Goal: Information Seeking & Learning: Learn about a topic

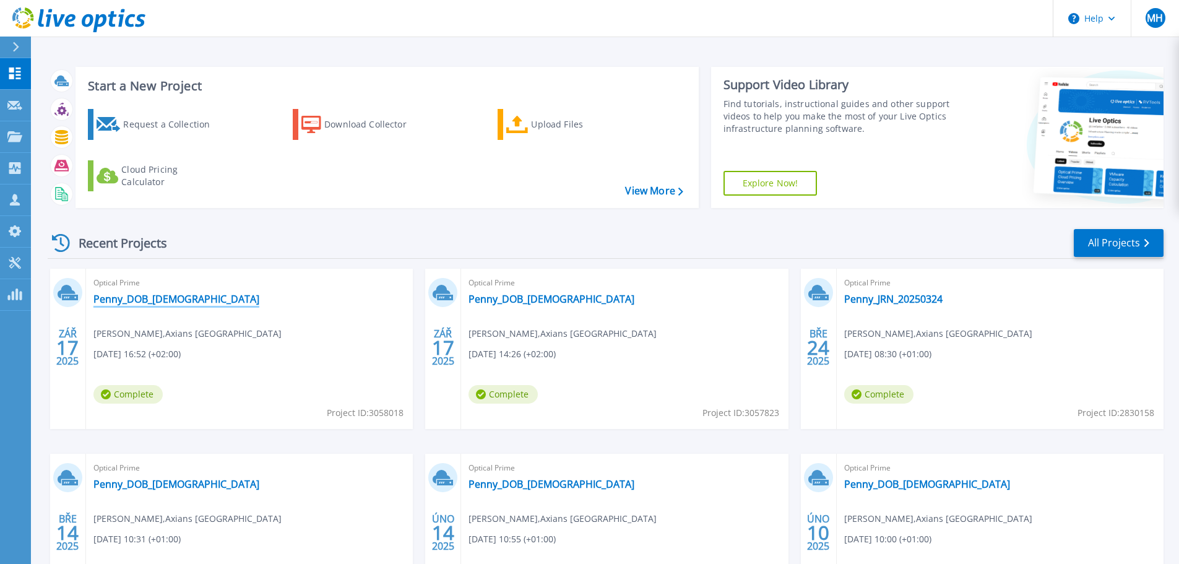
click at [160, 298] on link "Penny_DOB_[DEMOGRAPHIC_DATA]" at bounding box center [176, 299] width 166 height 12
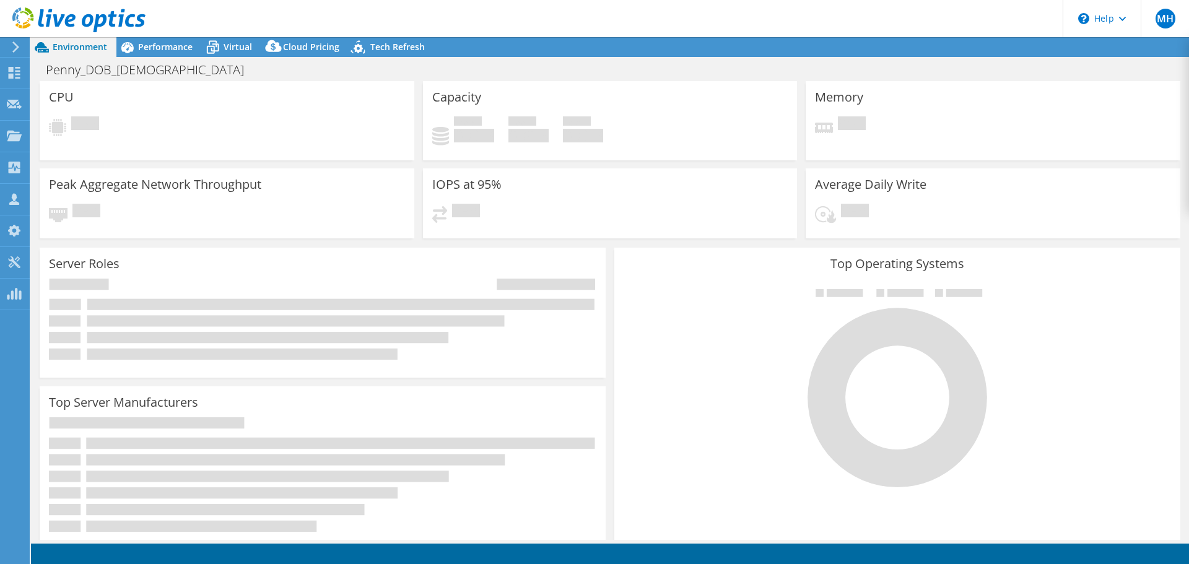
select select "USD"
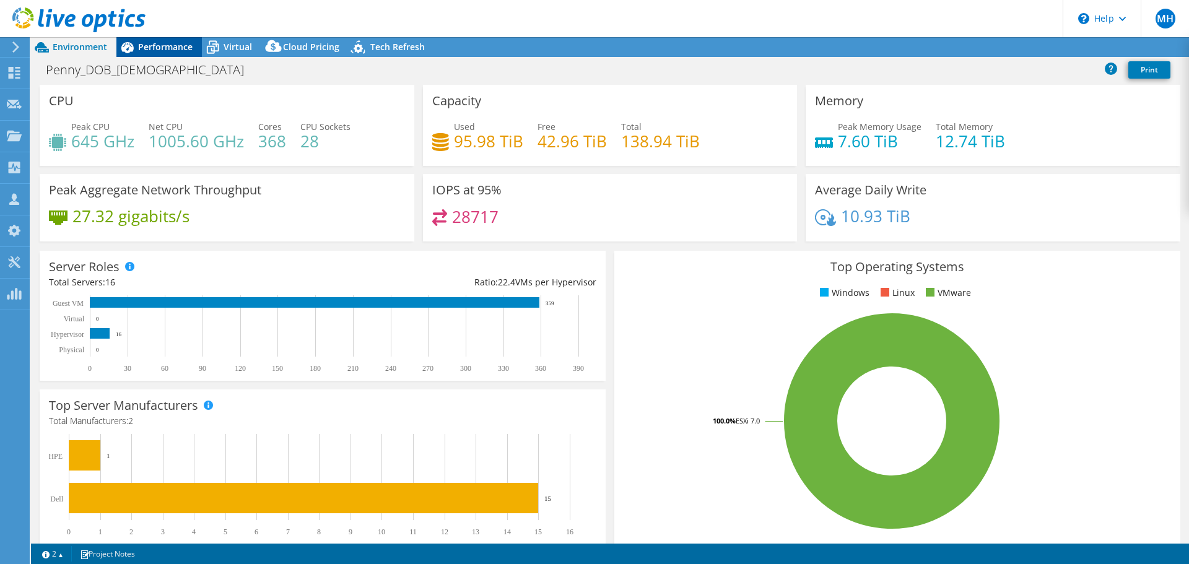
click at [158, 50] on span "Performance" at bounding box center [165, 47] width 54 height 12
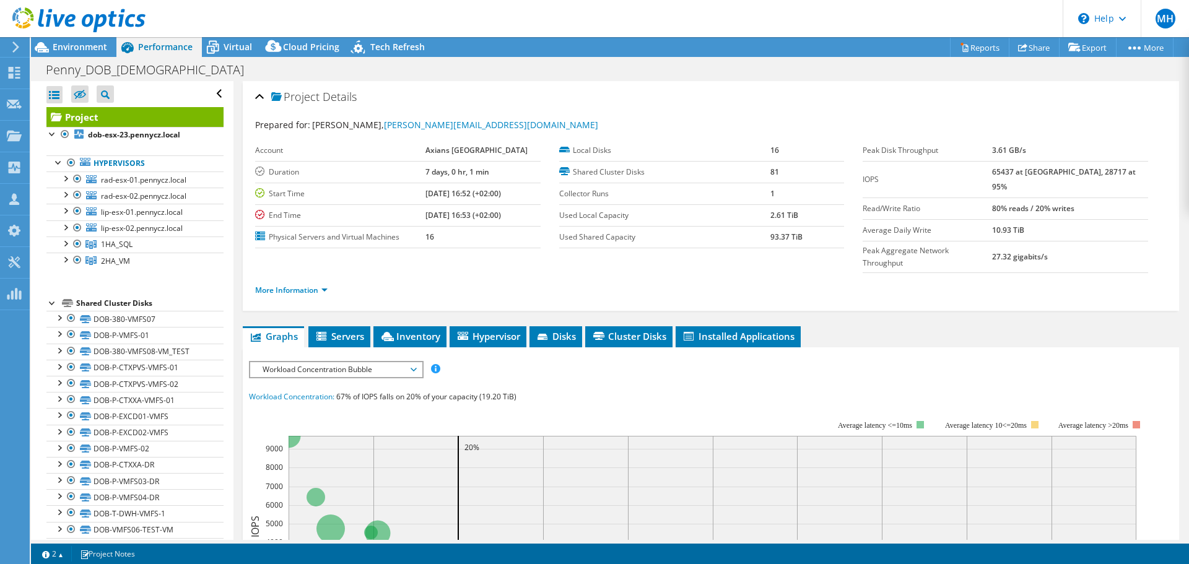
click at [292, 362] on span "Workload Concentration Bubble" at bounding box center [335, 369] width 159 height 15
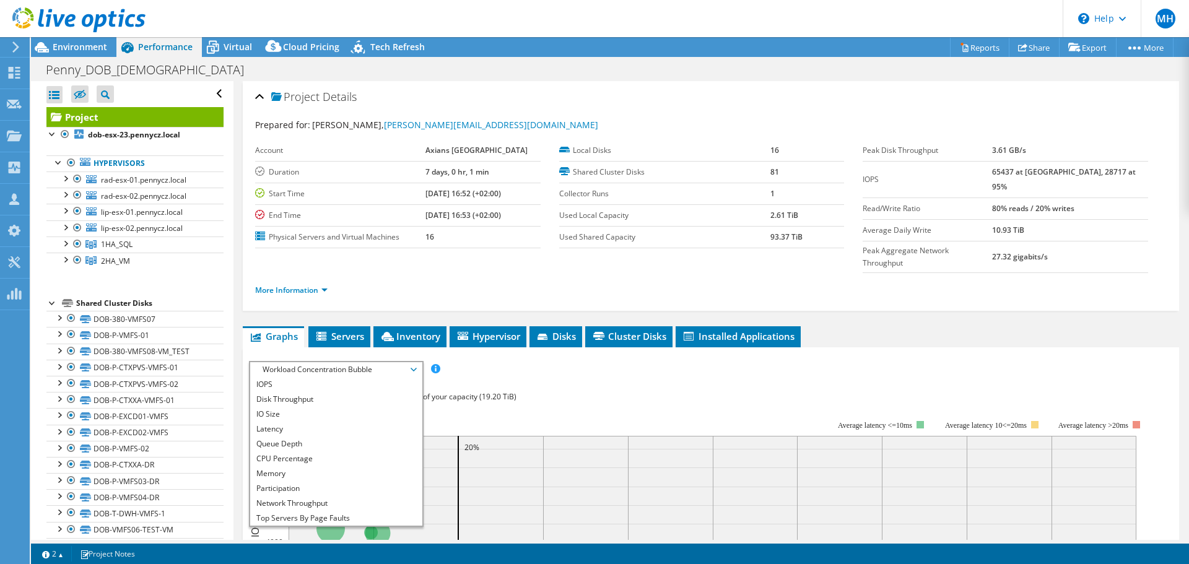
click at [630, 361] on div "IOPS Disk Throughput IO Size Latency Queue Depth CPU Percentage Memory Page Fau…" at bounding box center [711, 369] width 924 height 17
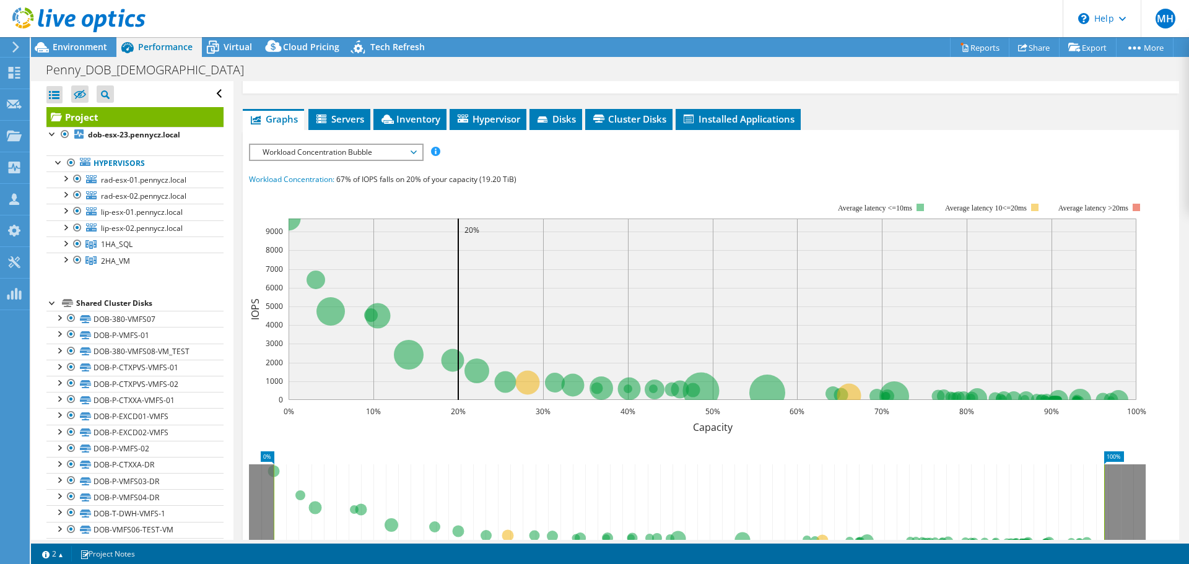
scroll to position [248, 0]
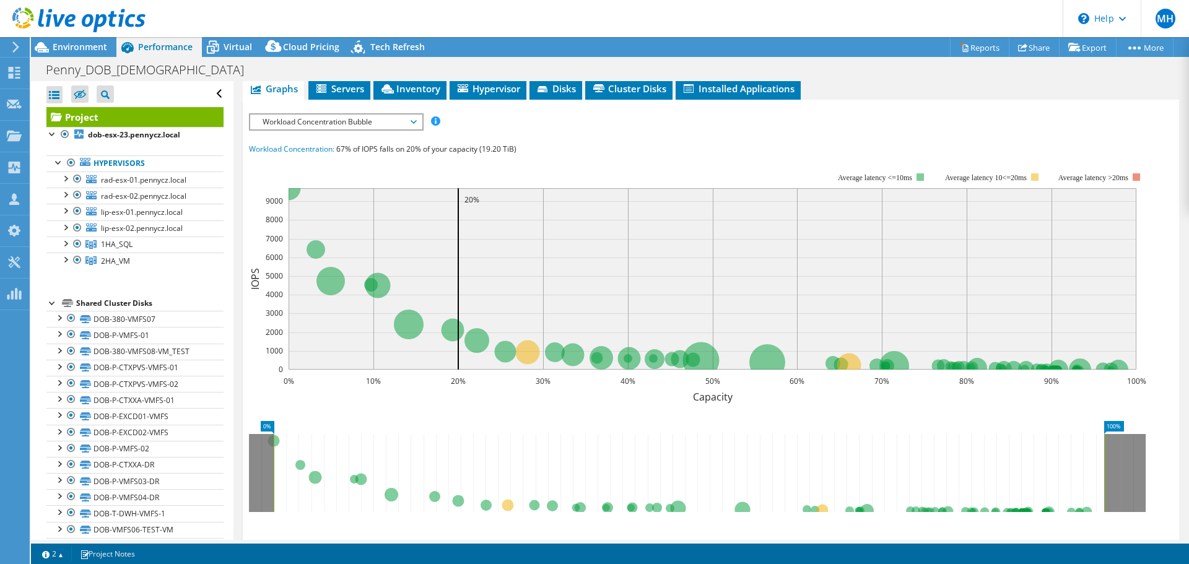
click at [348, 115] on span "Workload Concentration Bubble" at bounding box center [335, 122] width 159 height 15
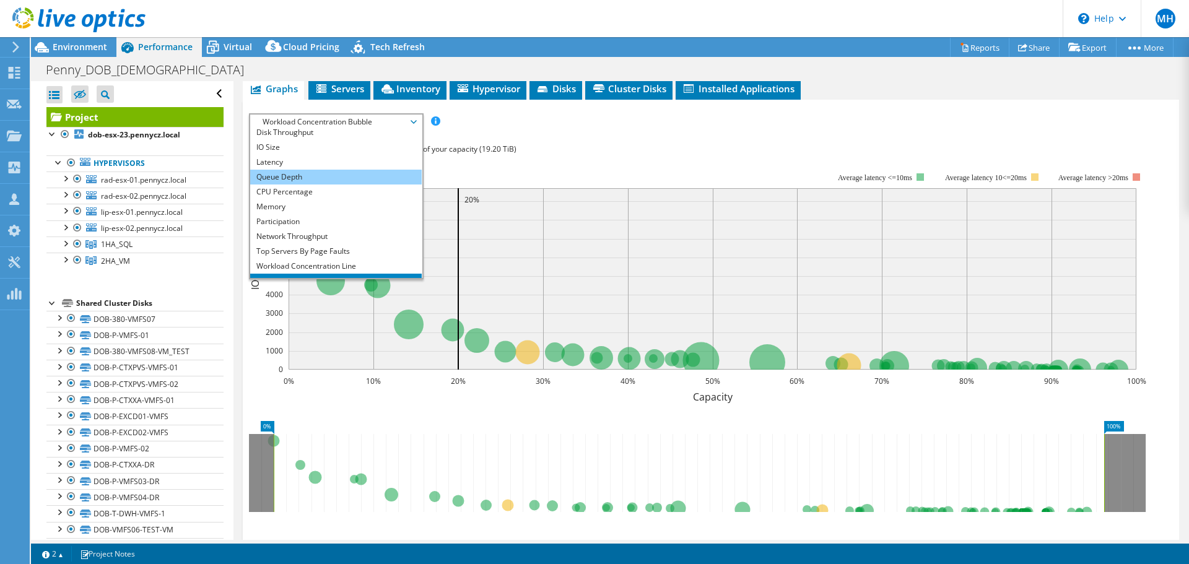
scroll to position [45, 0]
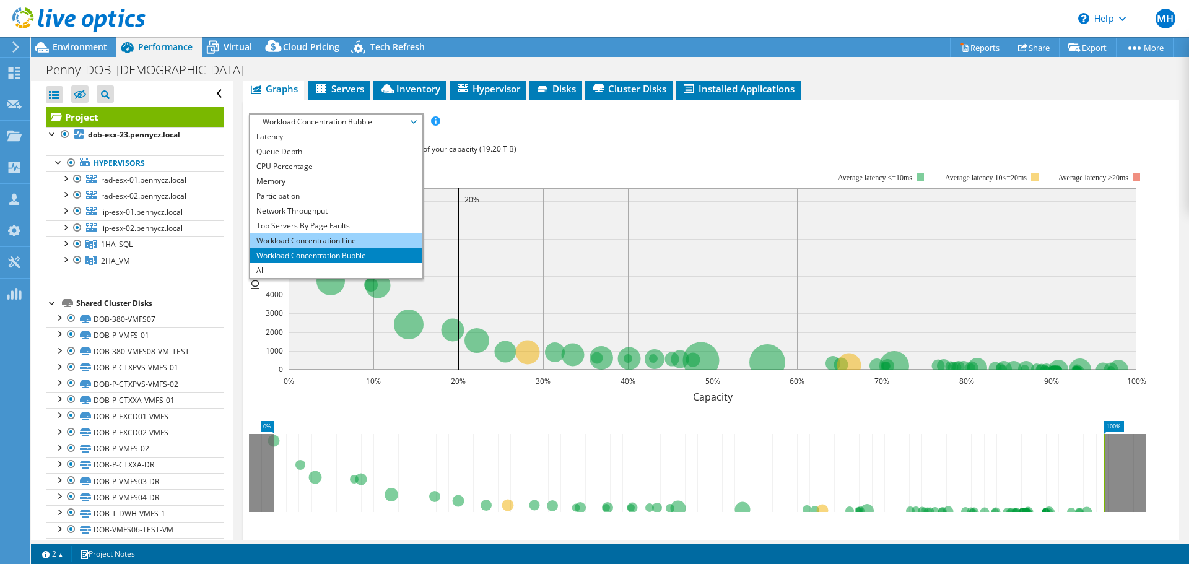
click at [331, 233] on li "Workload Concentration Line" at bounding box center [335, 240] width 171 height 15
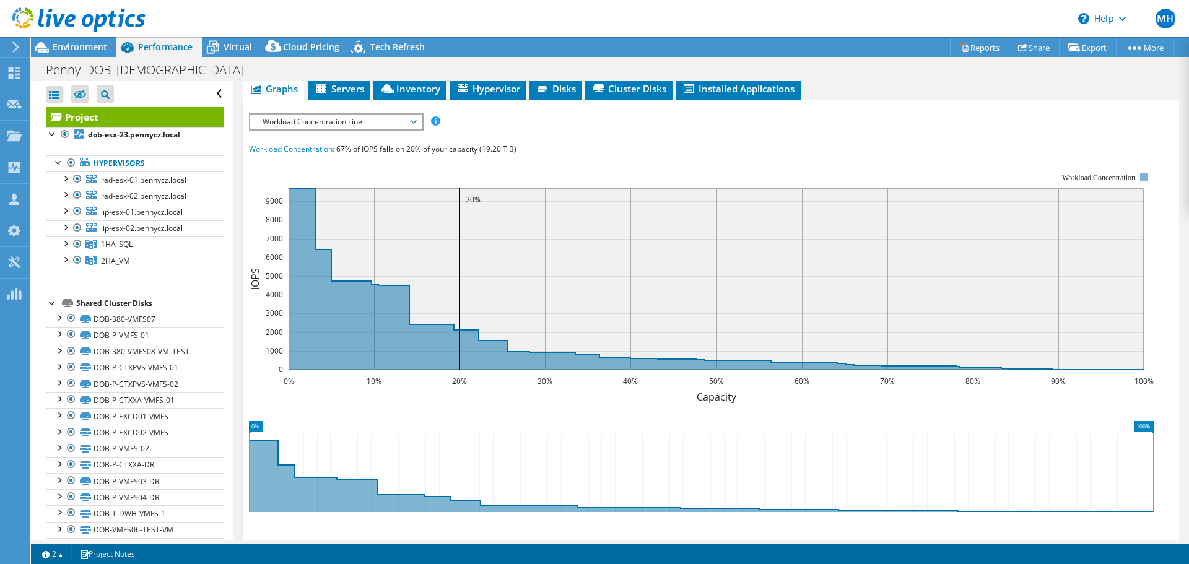
click at [336, 115] on span "Workload Concentration Line" at bounding box center [335, 122] width 159 height 15
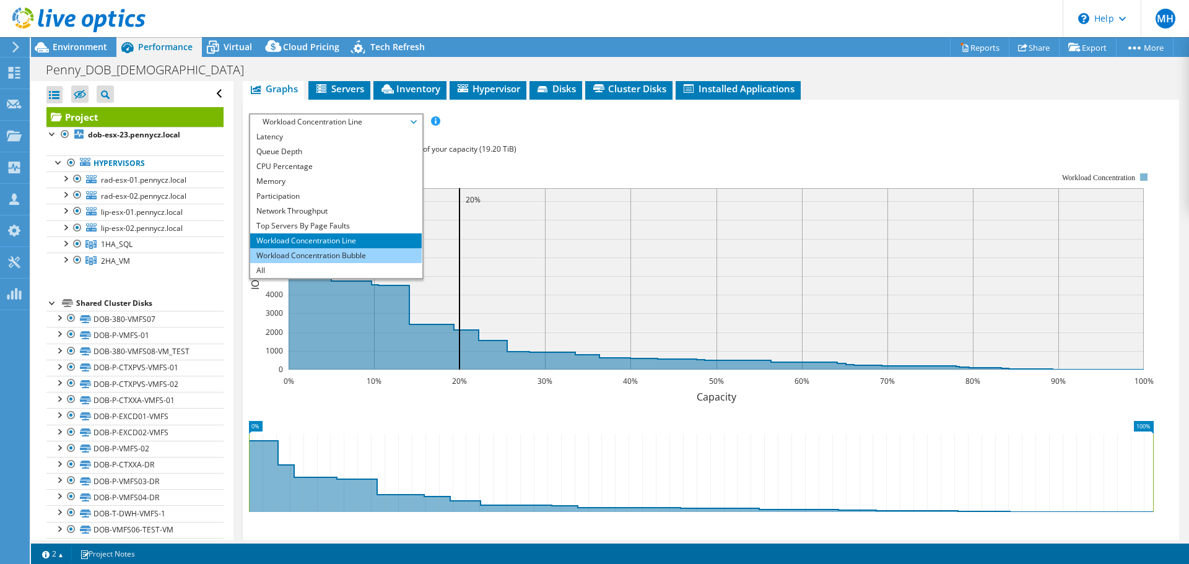
click at [314, 248] on li "Workload Concentration Bubble" at bounding box center [335, 255] width 171 height 15
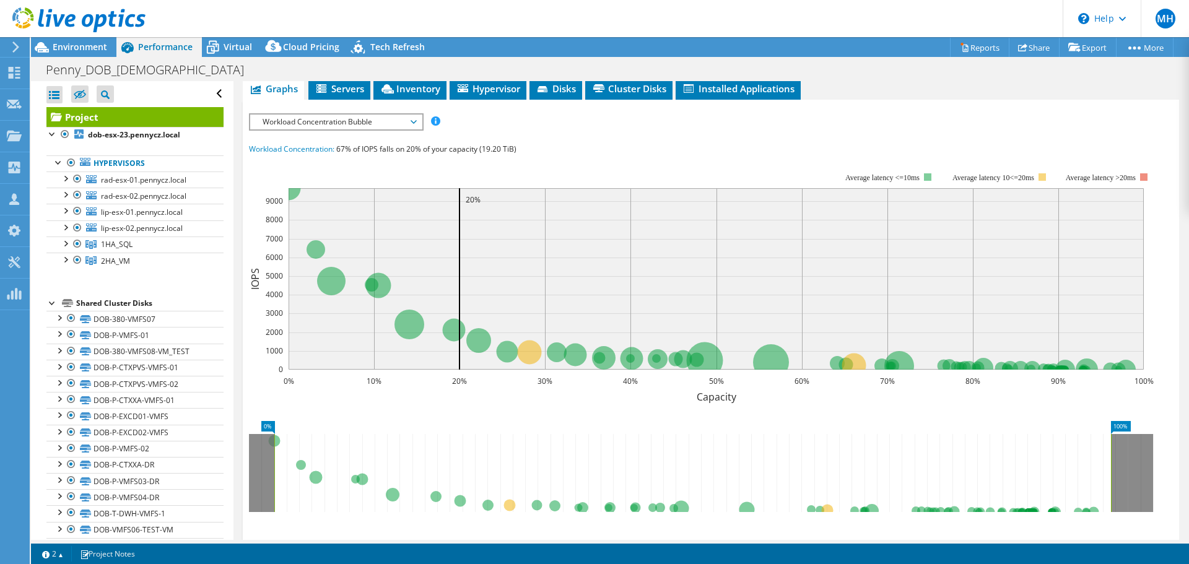
click at [296, 115] on span "Workload Concentration Bubble" at bounding box center [335, 122] width 159 height 15
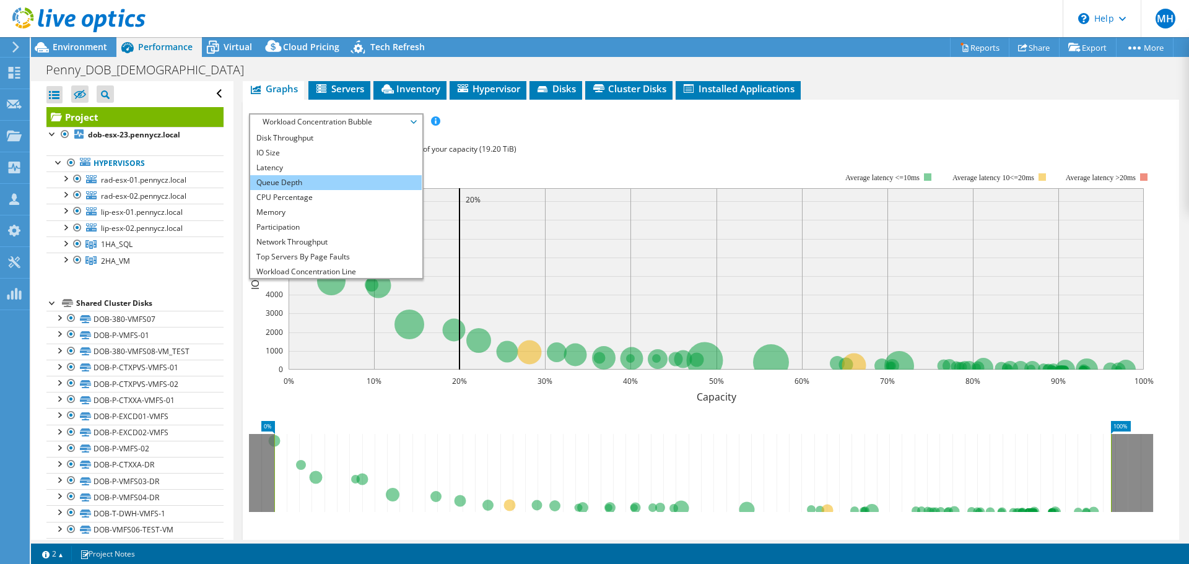
scroll to position [0, 0]
click at [303, 159] on li "IO Size" at bounding box center [335, 166] width 171 height 15
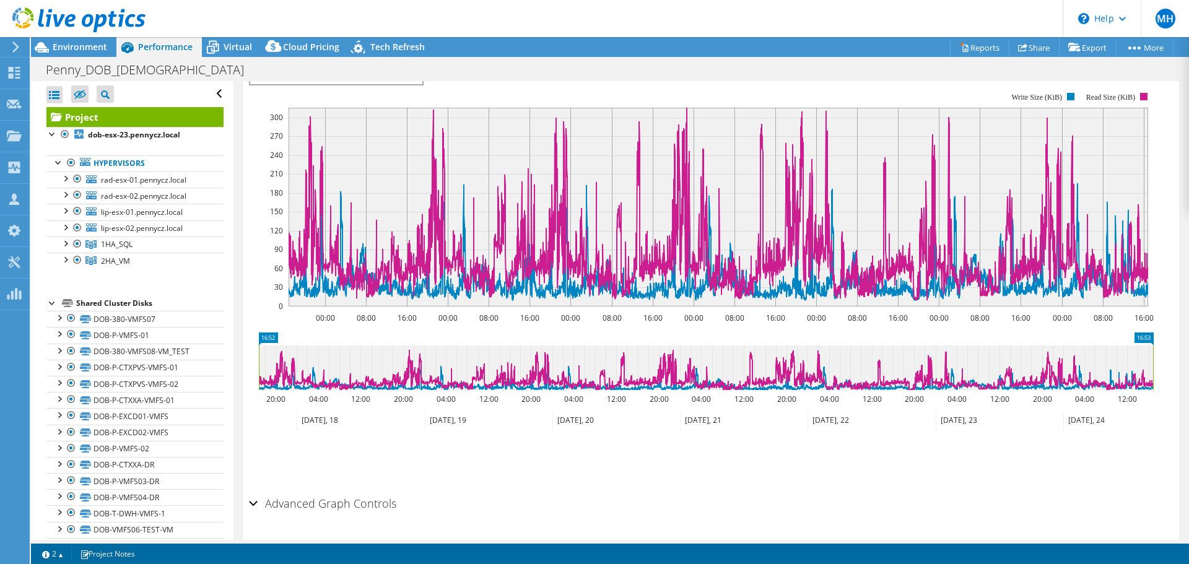
scroll to position [305, 0]
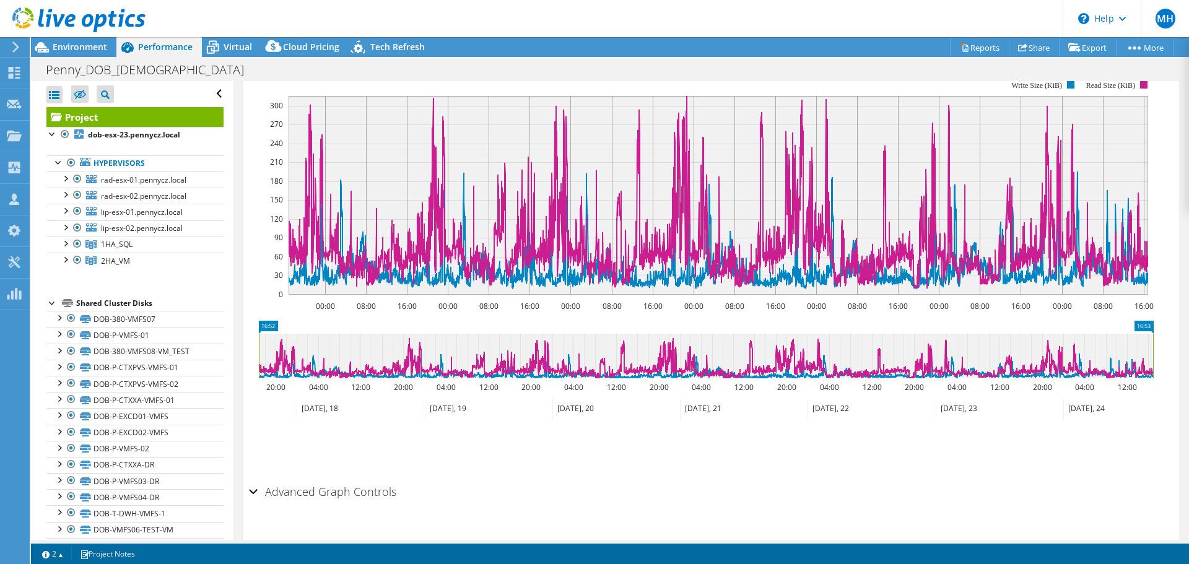
click at [254, 479] on div "Advanced Graph Controls" at bounding box center [711, 492] width 924 height 27
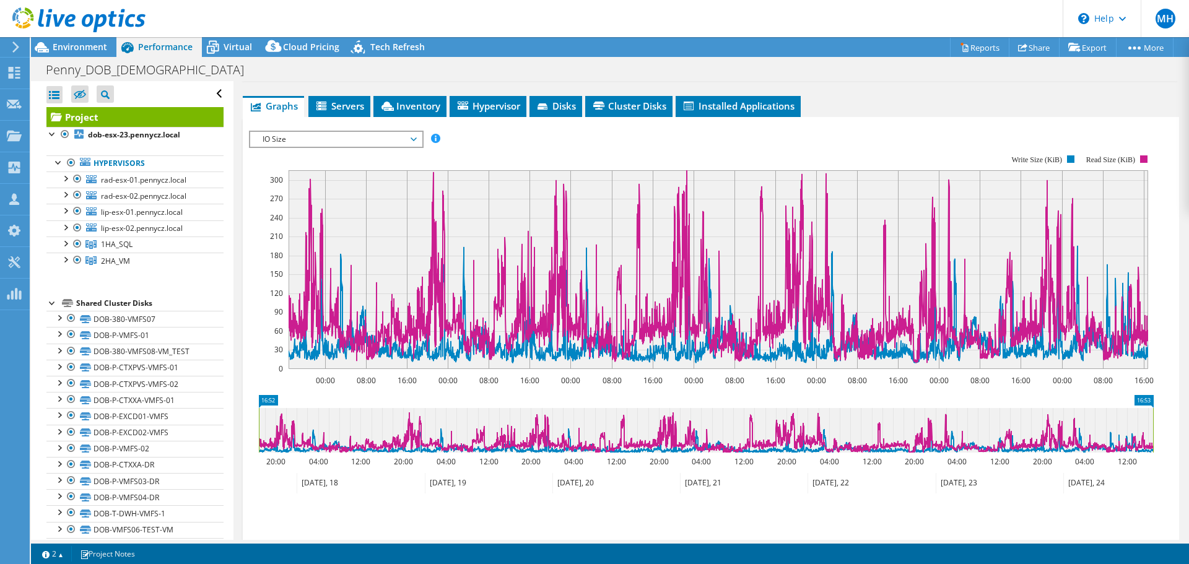
scroll to position [0, 0]
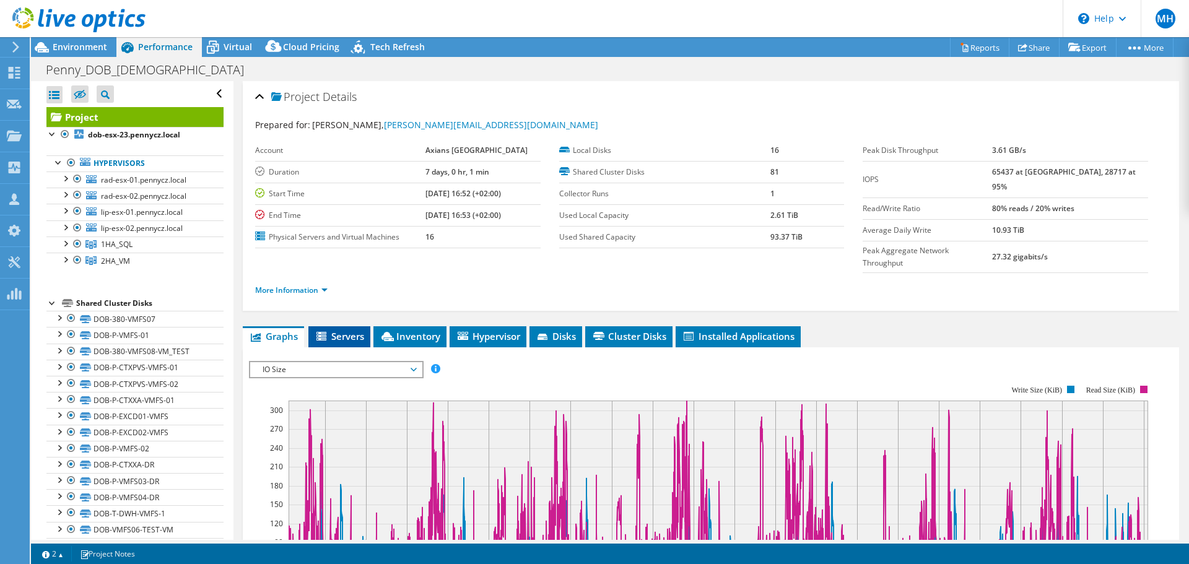
click at [342, 330] on span "Servers" at bounding box center [339, 336] width 50 height 12
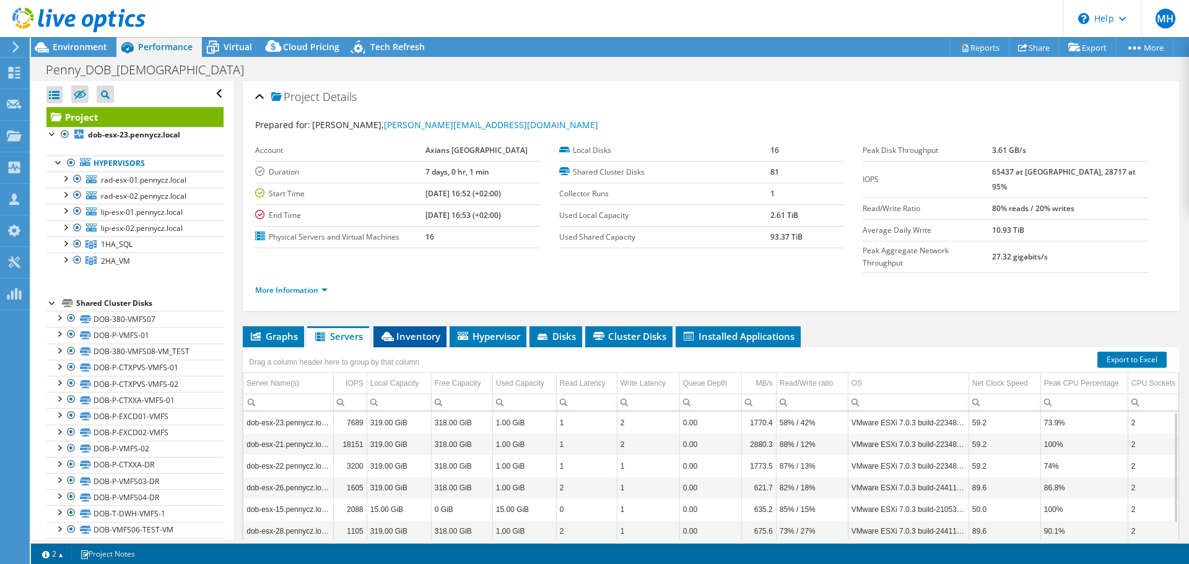
click at [413, 330] on span "Inventory" at bounding box center [409, 336] width 61 height 12
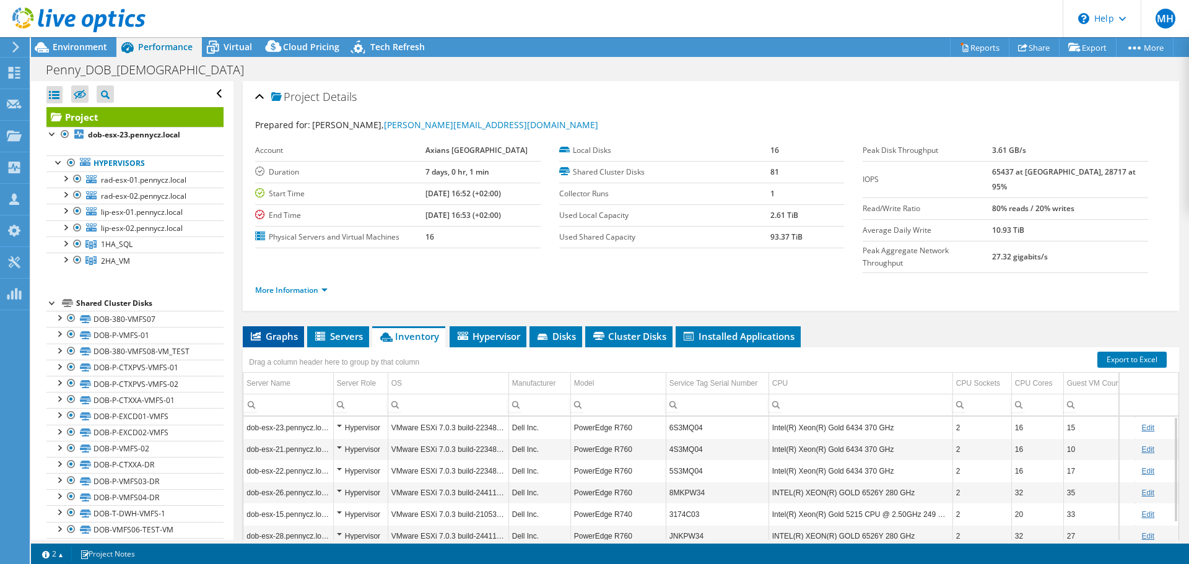
click at [284, 330] on span "Graphs" at bounding box center [273, 336] width 49 height 12
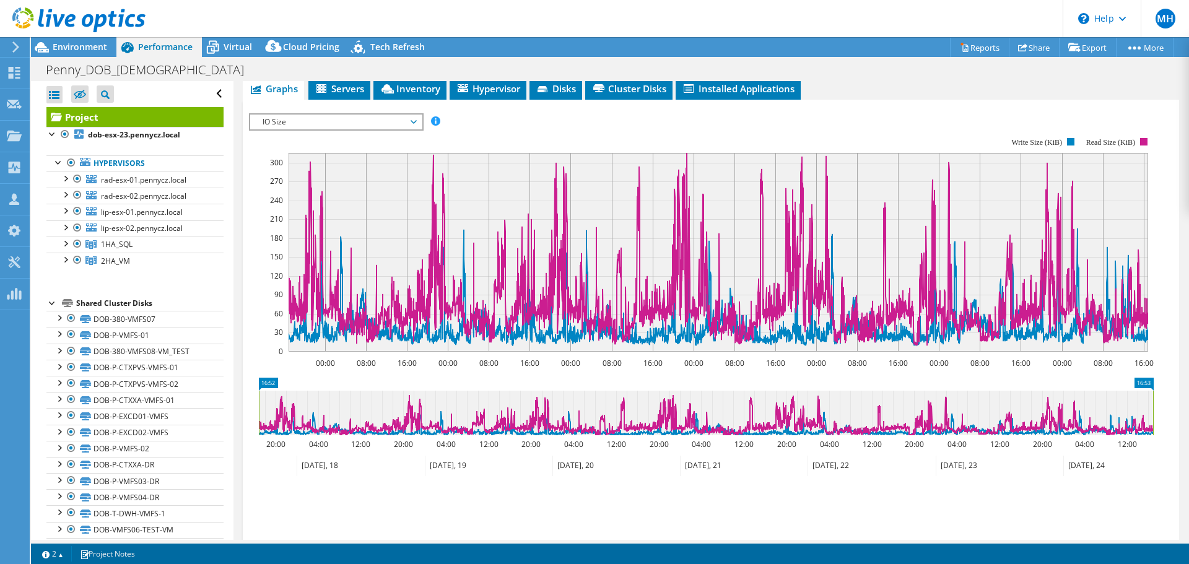
scroll to position [124, 0]
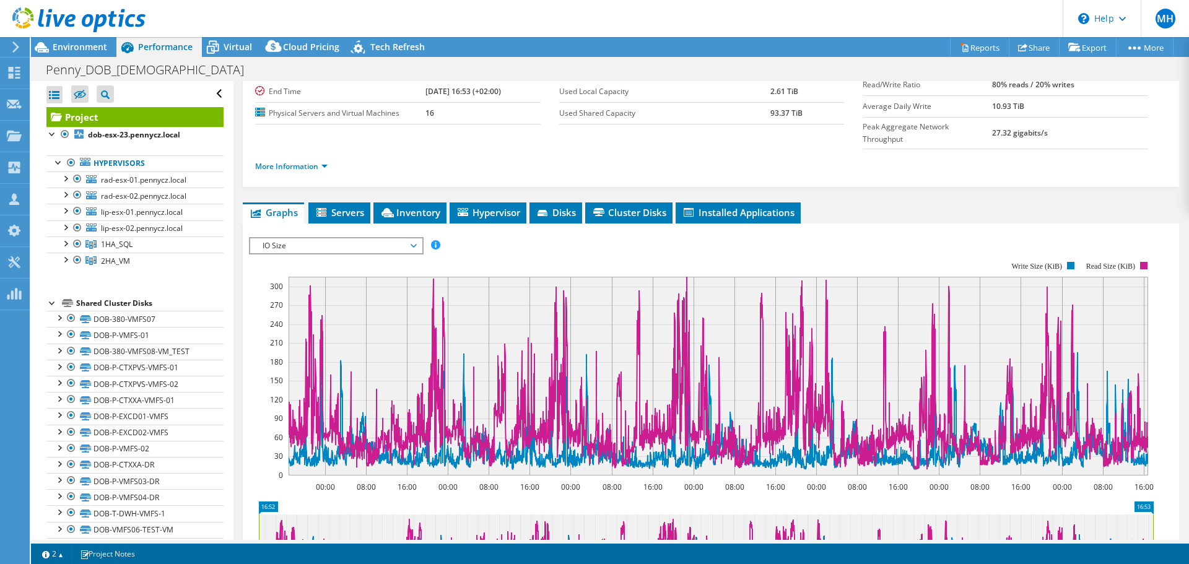
click at [311, 238] on span "IO Size" at bounding box center [335, 245] width 159 height 15
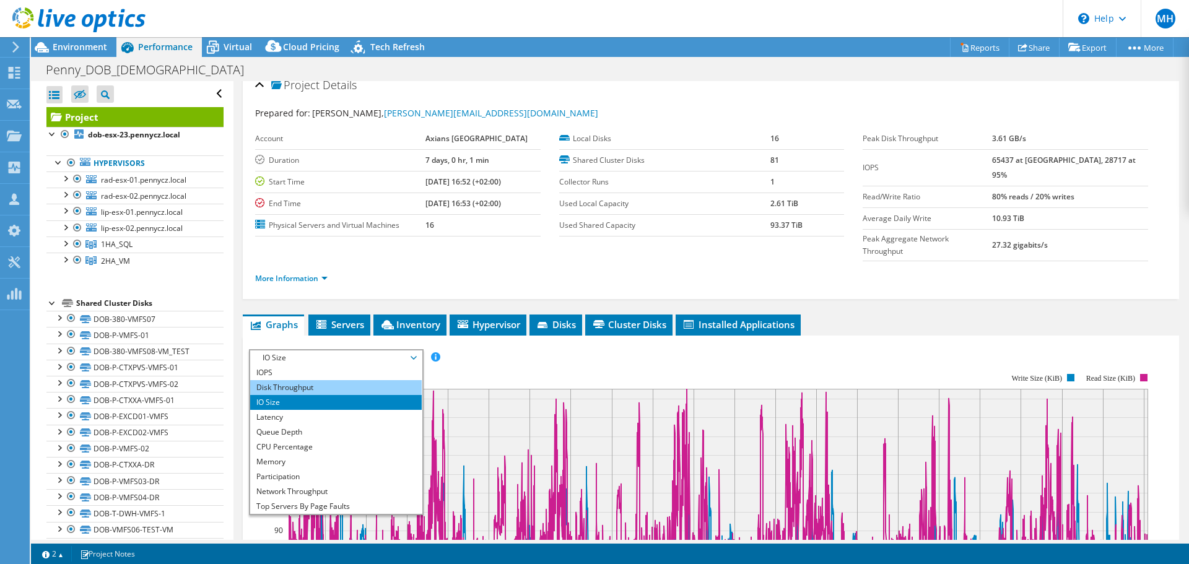
scroll to position [0, 0]
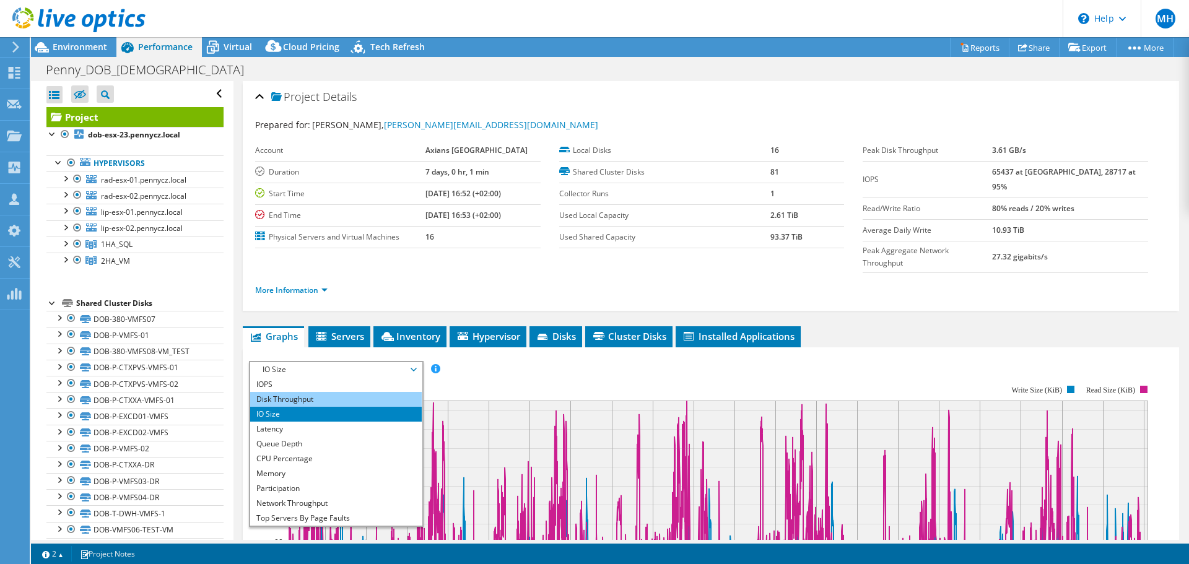
click at [333, 392] on li "Disk Throughput" at bounding box center [335, 399] width 171 height 15
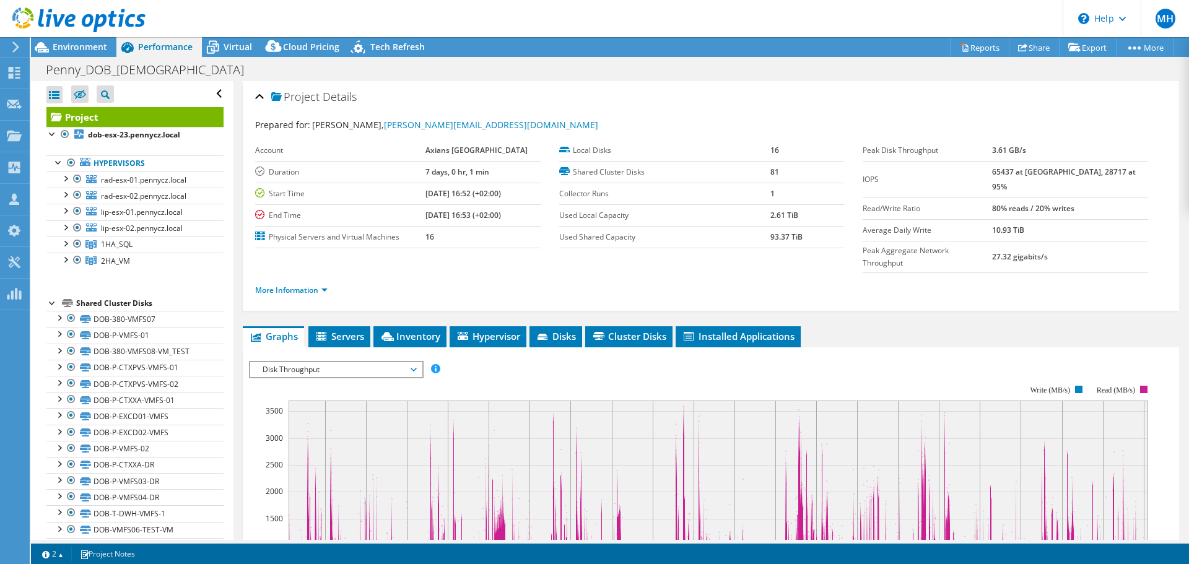
click at [318, 362] on span "Disk Throughput" at bounding box center [335, 369] width 159 height 15
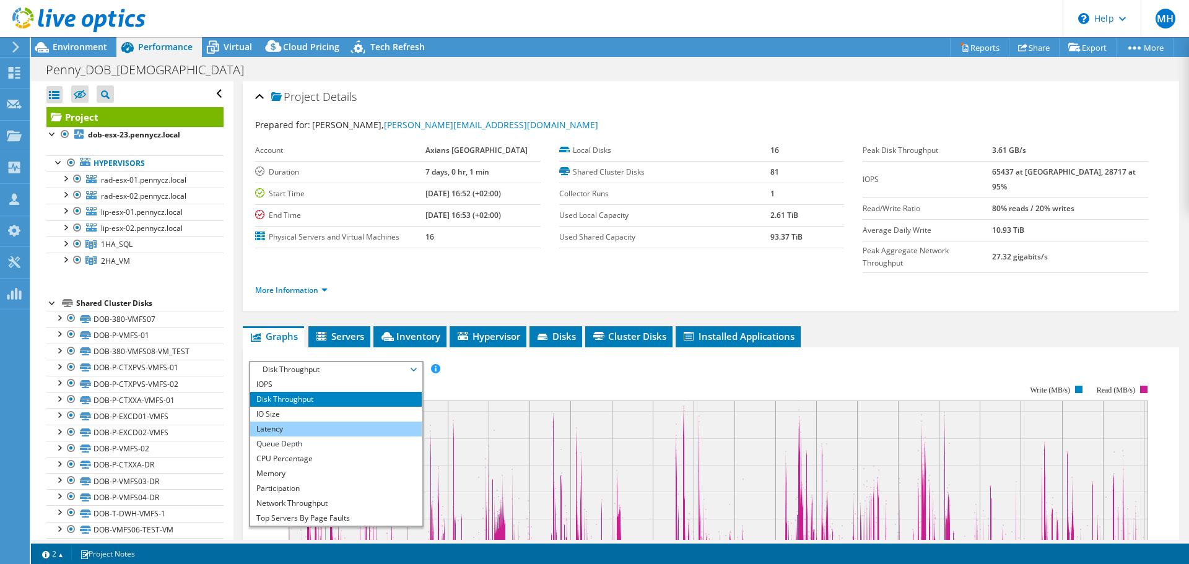
click at [306, 422] on li "Latency" at bounding box center [335, 429] width 171 height 15
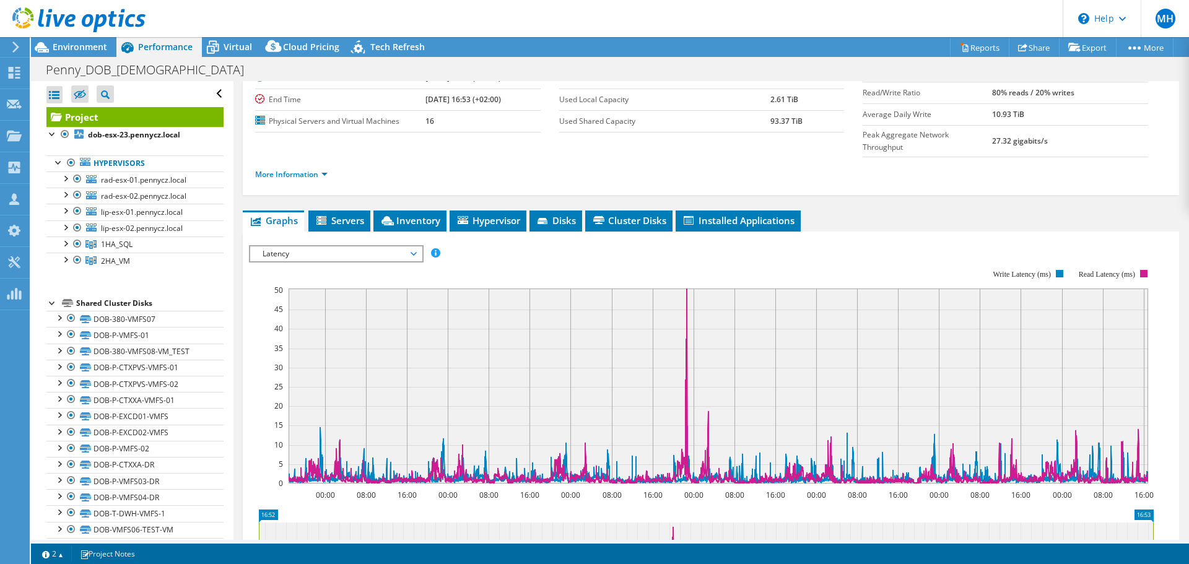
scroll to position [248, 0]
